Goal: Complete application form

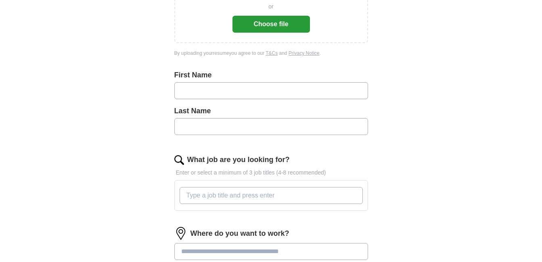
scroll to position [151, 0]
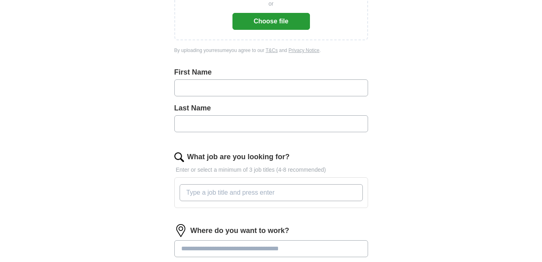
click at [240, 88] on input "text" at bounding box center [271, 87] width 194 height 17
type input "****"
click at [238, 119] on input "text" at bounding box center [271, 123] width 194 height 17
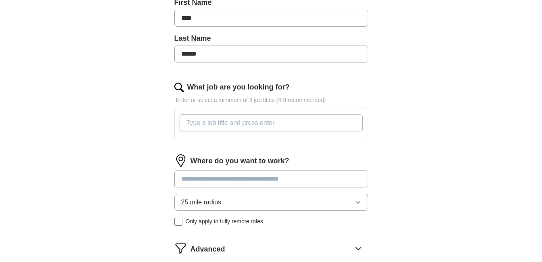
scroll to position [221, 0]
type input "******"
click at [238, 119] on input "What job are you looking for?" at bounding box center [270, 122] width 183 height 17
click at [241, 176] on div "Where do you want to work? 25 mile radius Only apply to fully remote roles" at bounding box center [271, 193] width 194 height 78
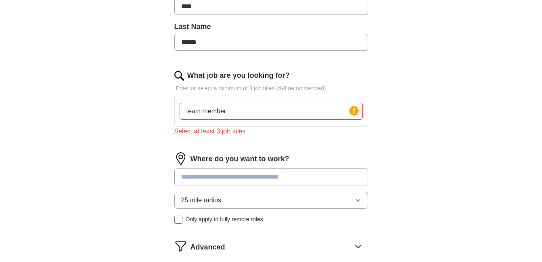
scroll to position [233, 0]
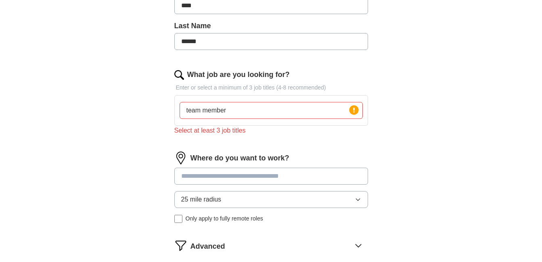
click at [252, 115] on input "team member" at bounding box center [270, 110] width 183 height 17
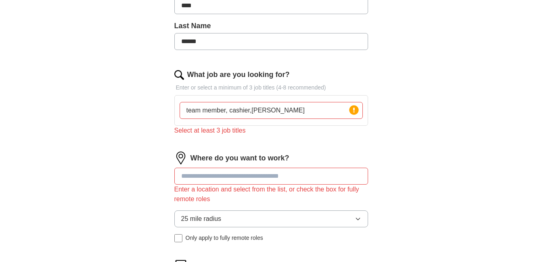
type input "team member, cashier,[PERSON_NAME]"
click at [261, 171] on input at bounding box center [271, 176] width 194 height 17
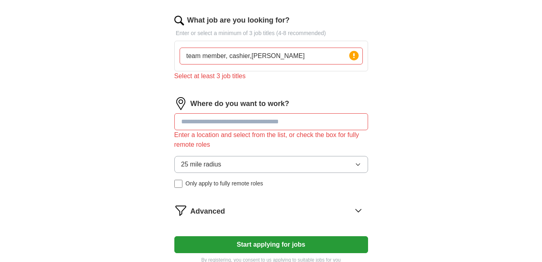
scroll to position [288, 0]
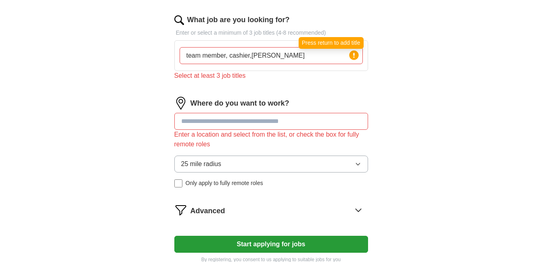
click at [355, 51] on circle at bounding box center [353, 54] width 9 height 9
click at [294, 124] on input at bounding box center [271, 121] width 194 height 17
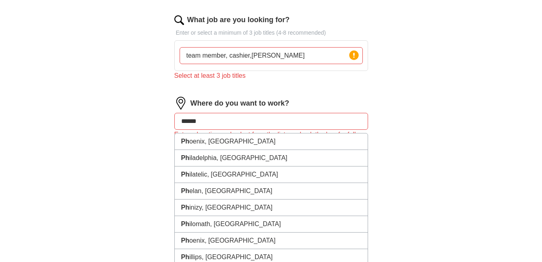
type input "*******"
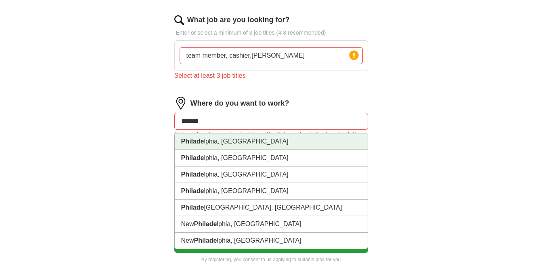
click at [281, 145] on li "Philade lphia, [GEOGRAPHIC_DATA]" at bounding box center [271, 141] width 193 height 17
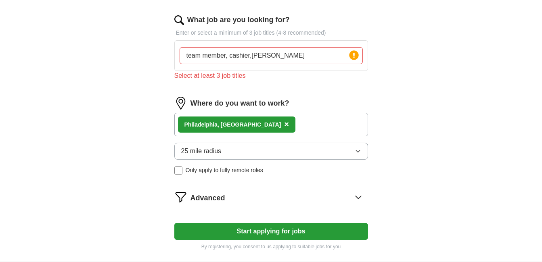
click at [226, 234] on button "Start applying for jobs" at bounding box center [271, 231] width 194 height 17
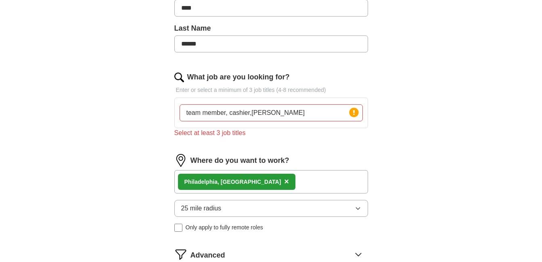
scroll to position [238, 0]
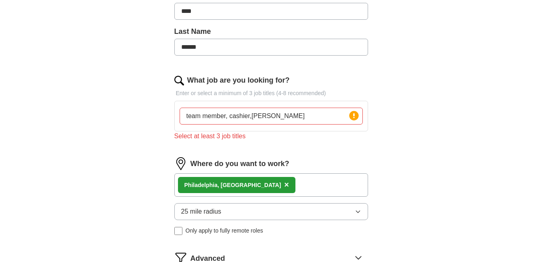
click at [296, 116] on input "team member, cashier,[PERSON_NAME]" at bounding box center [270, 116] width 183 height 17
type input "t"
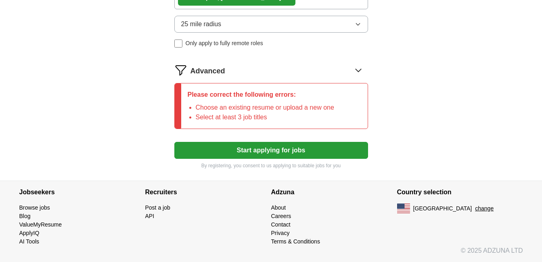
click at [295, 147] on button "Start applying for jobs" at bounding box center [271, 150] width 194 height 17
click at [299, 149] on button "Start applying for jobs" at bounding box center [271, 150] width 194 height 17
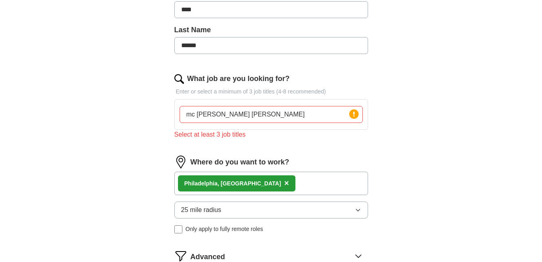
scroll to position [239, 0]
click at [311, 113] on input "mc [PERSON_NAME] [PERSON_NAME]" at bounding box center [270, 114] width 183 height 17
type input "m"
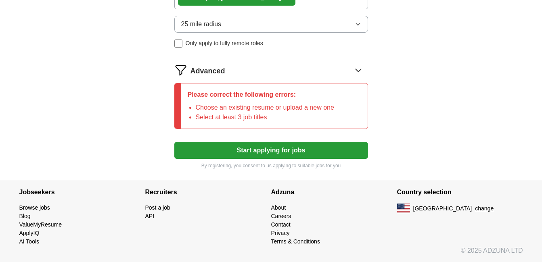
type input "manager, cashier, crew member"
click at [246, 155] on button "Start applying for jobs" at bounding box center [271, 150] width 194 height 17
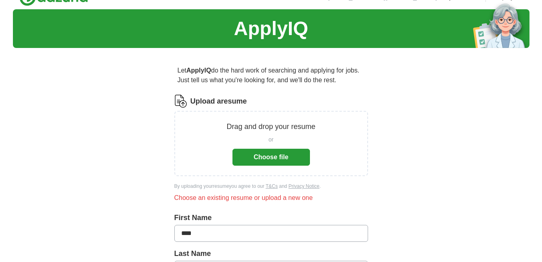
scroll to position [0, 0]
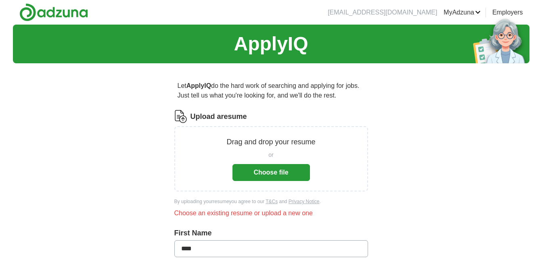
click at [256, 169] on button "Choose file" at bounding box center [270, 172] width 77 height 17
